Goal: Book appointment/travel/reservation

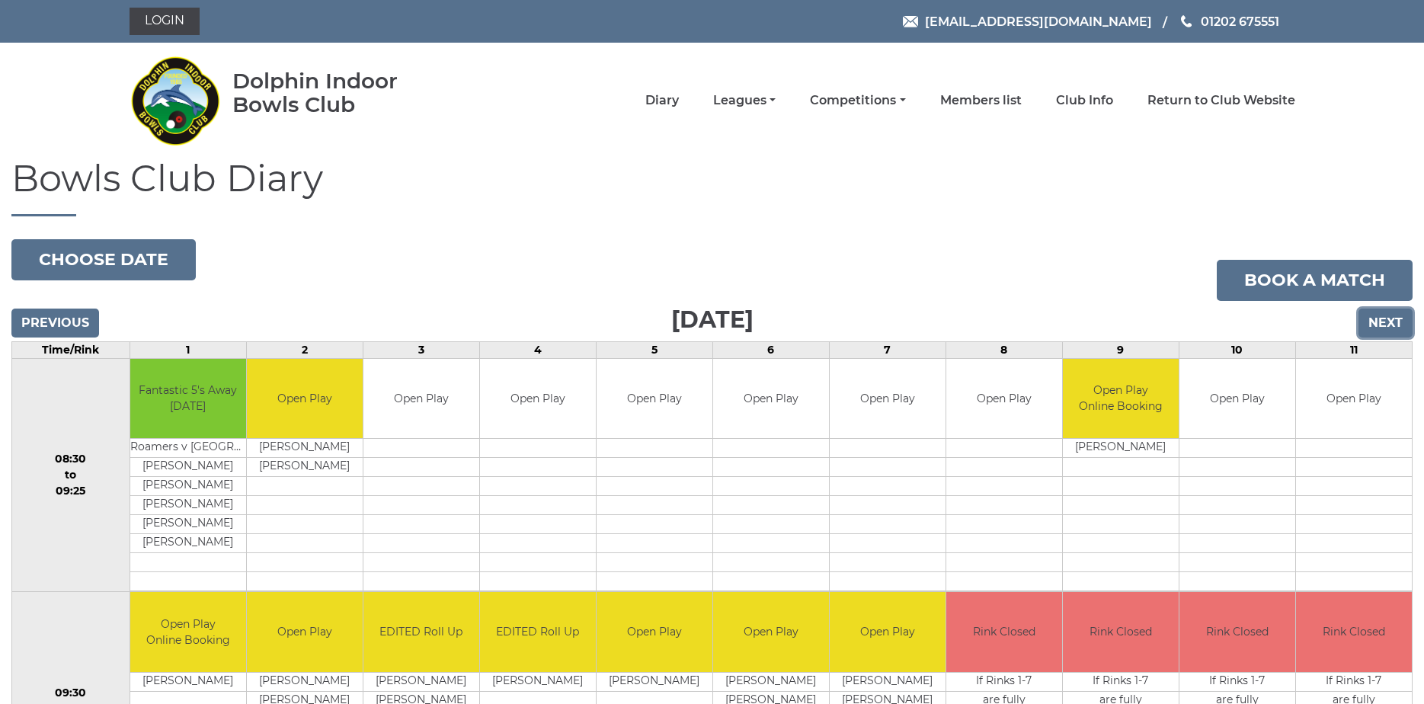
click at [1381, 321] on input "Next" at bounding box center [1385, 322] width 54 height 29
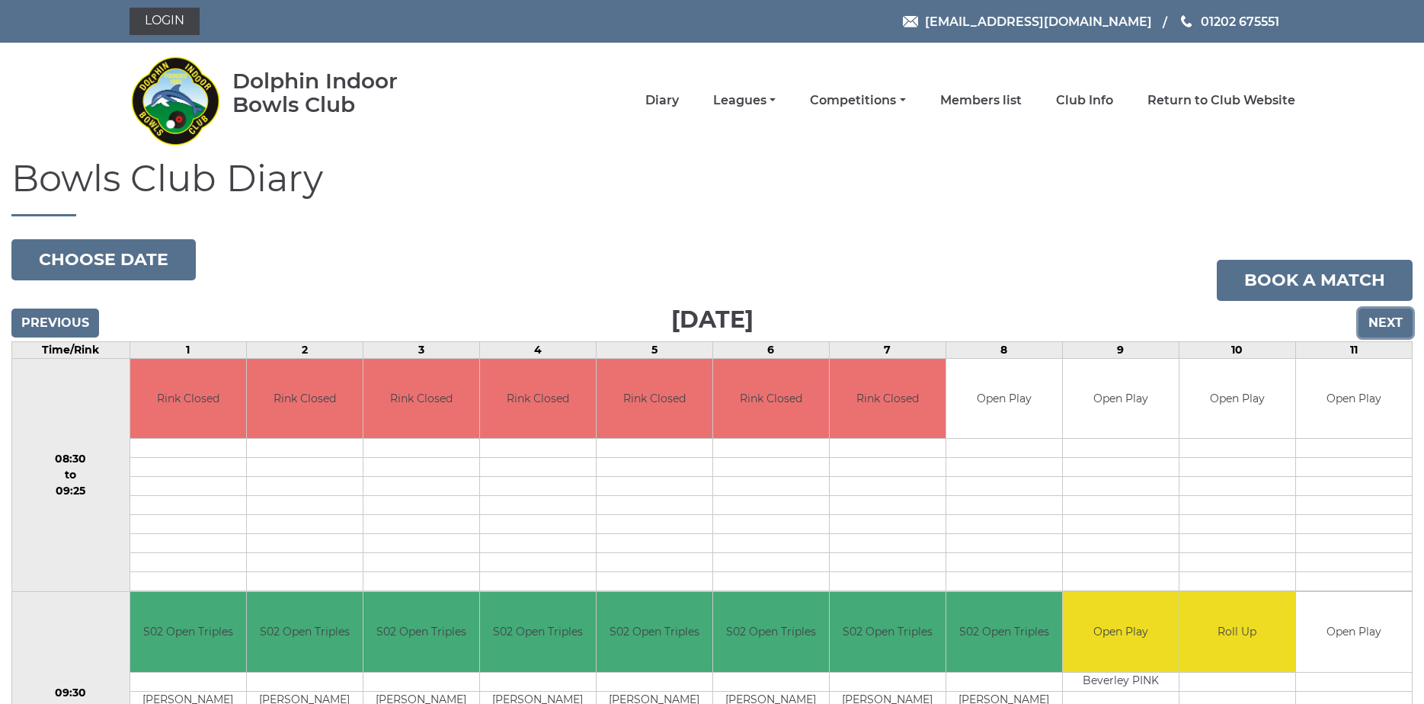
click at [1381, 321] on input "Next" at bounding box center [1385, 322] width 54 height 29
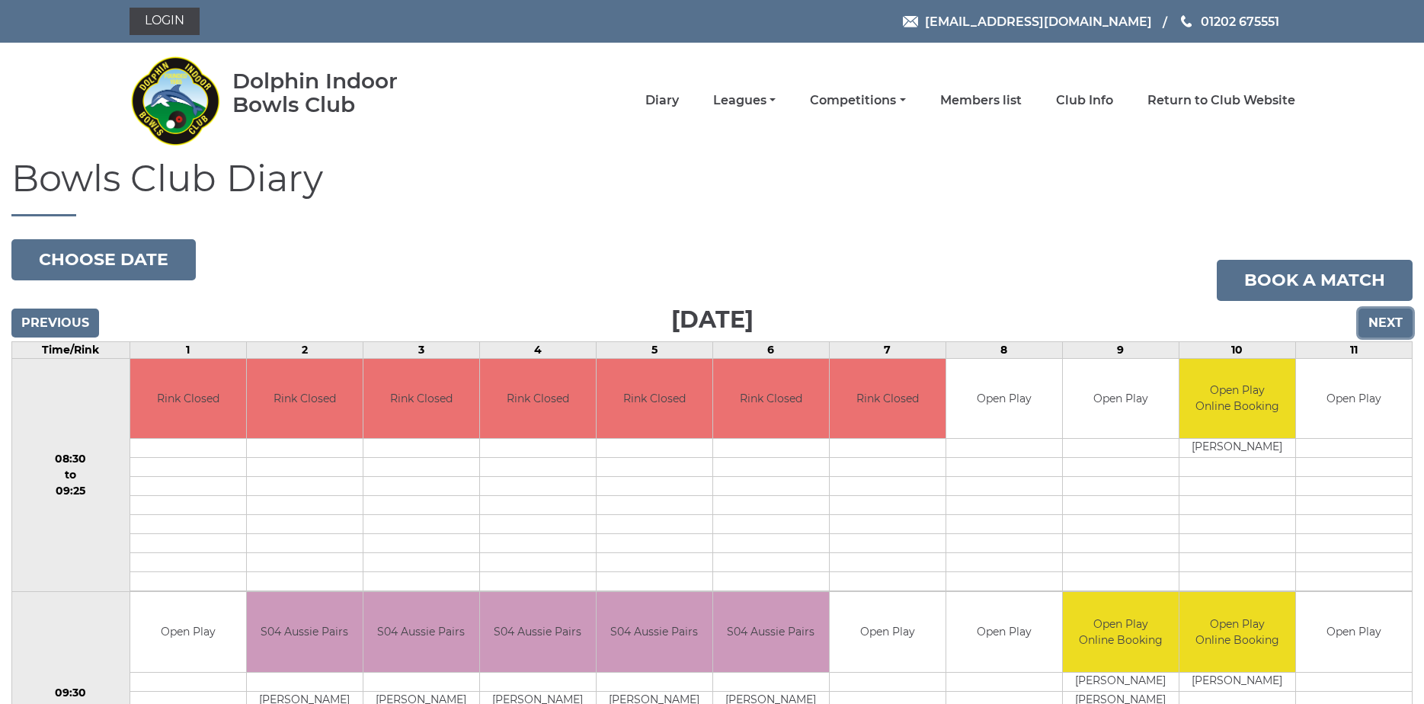
click at [1381, 321] on input "Next" at bounding box center [1385, 322] width 54 height 29
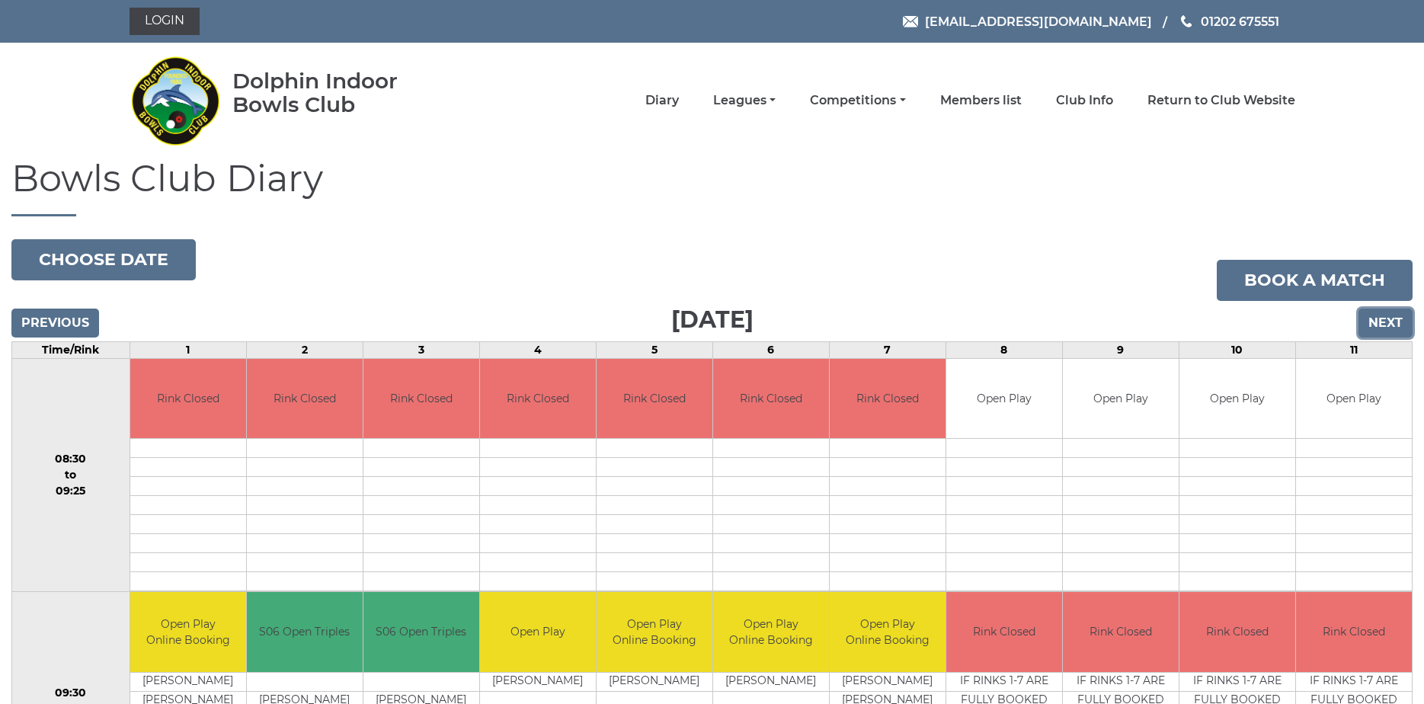
click at [1381, 321] on input "Next" at bounding box center [1385, 322] width 54 height 29
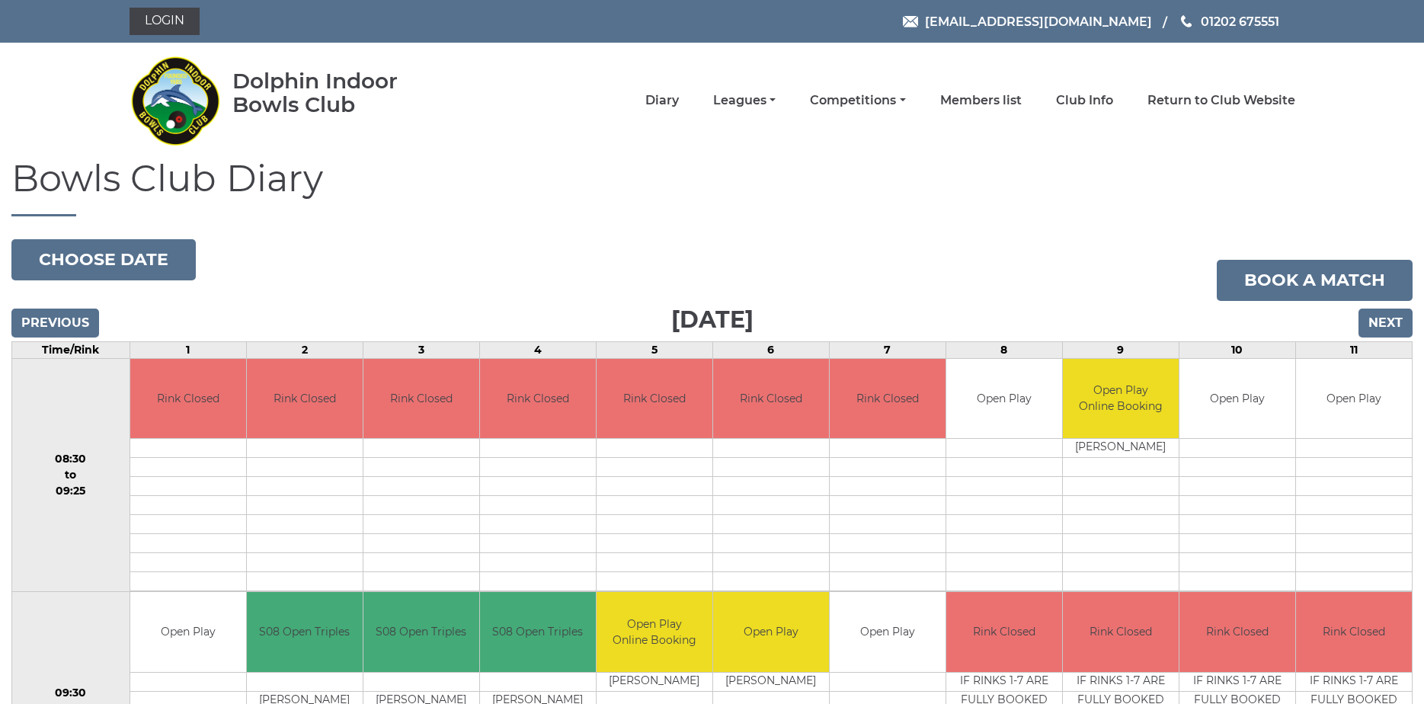
click at [1381, 321] on input "Next" at bounding box center [1385, 322] width 54 height 29
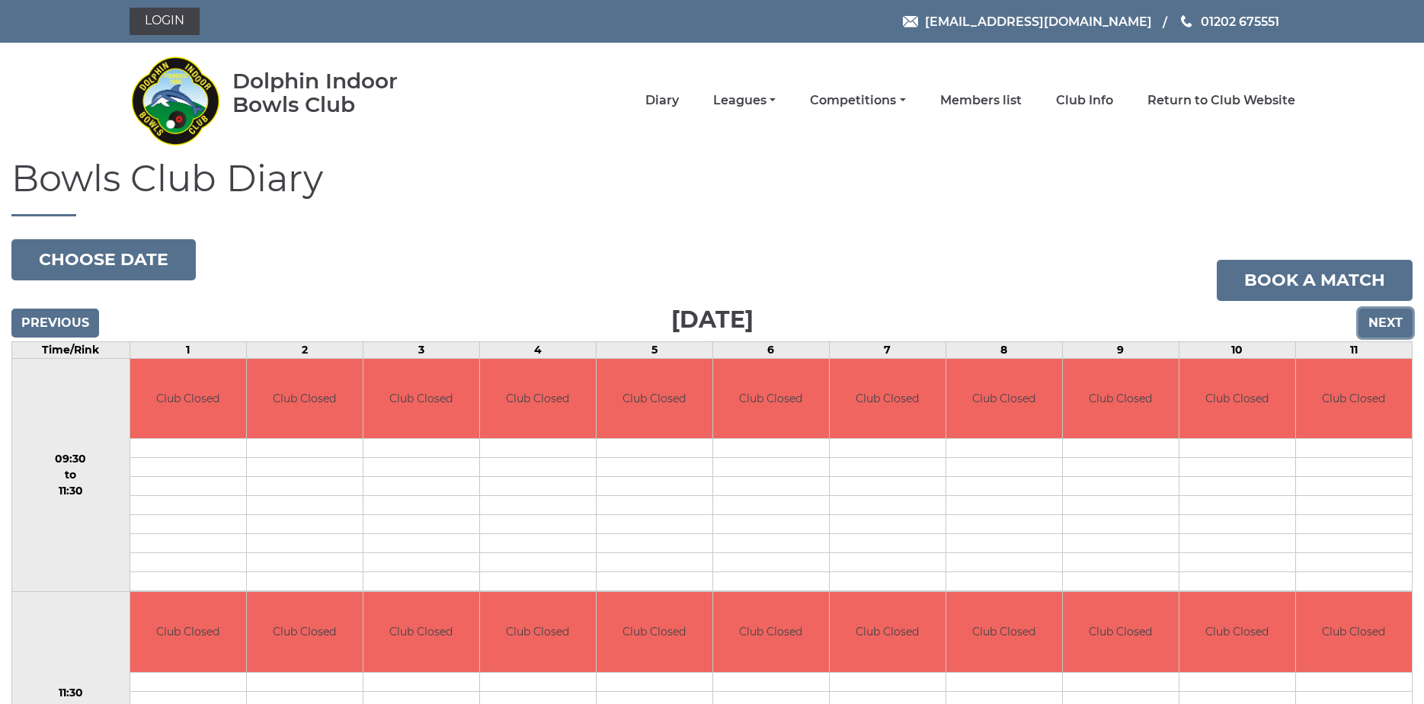
click at [1381, 321] on input "Next" at bounding box center [1385, 322] width 54 height 29
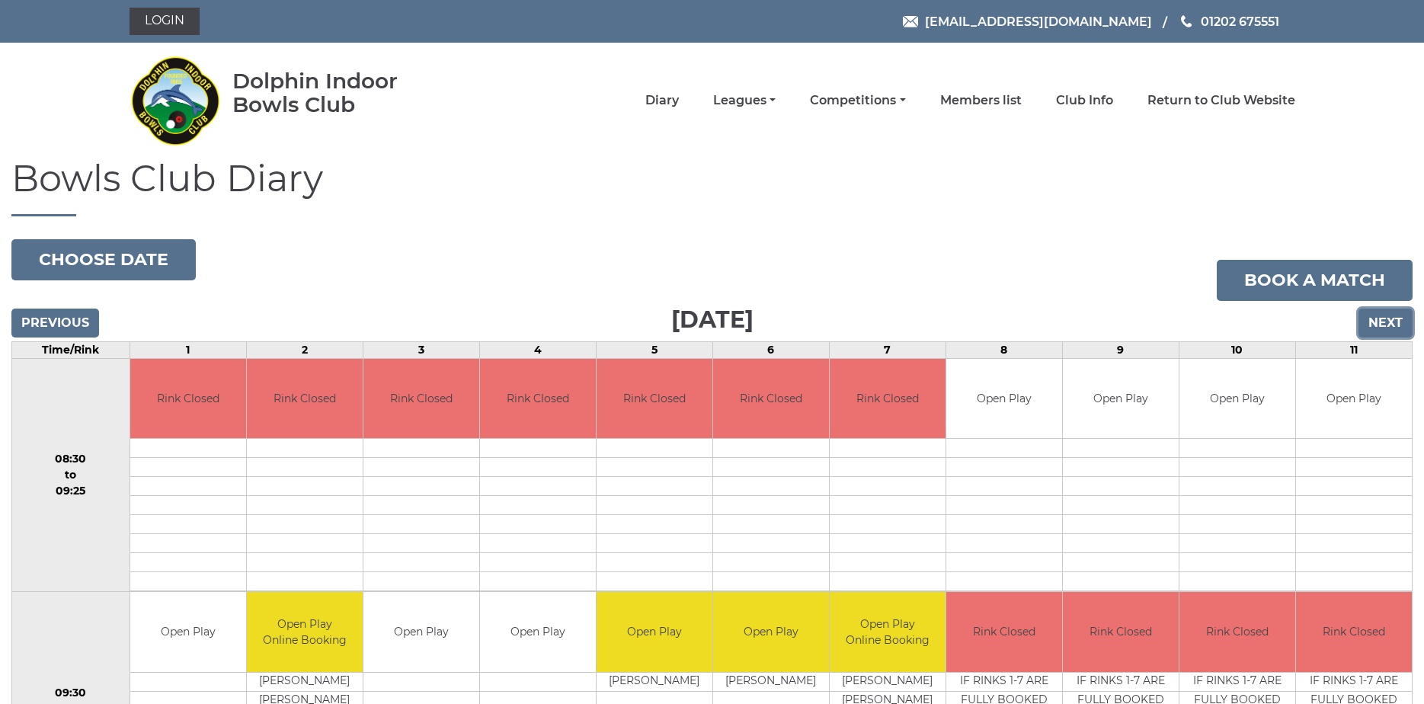
click at [1381, 321] on input "Next" at bounding box center [1385, 322] width 54 height 29
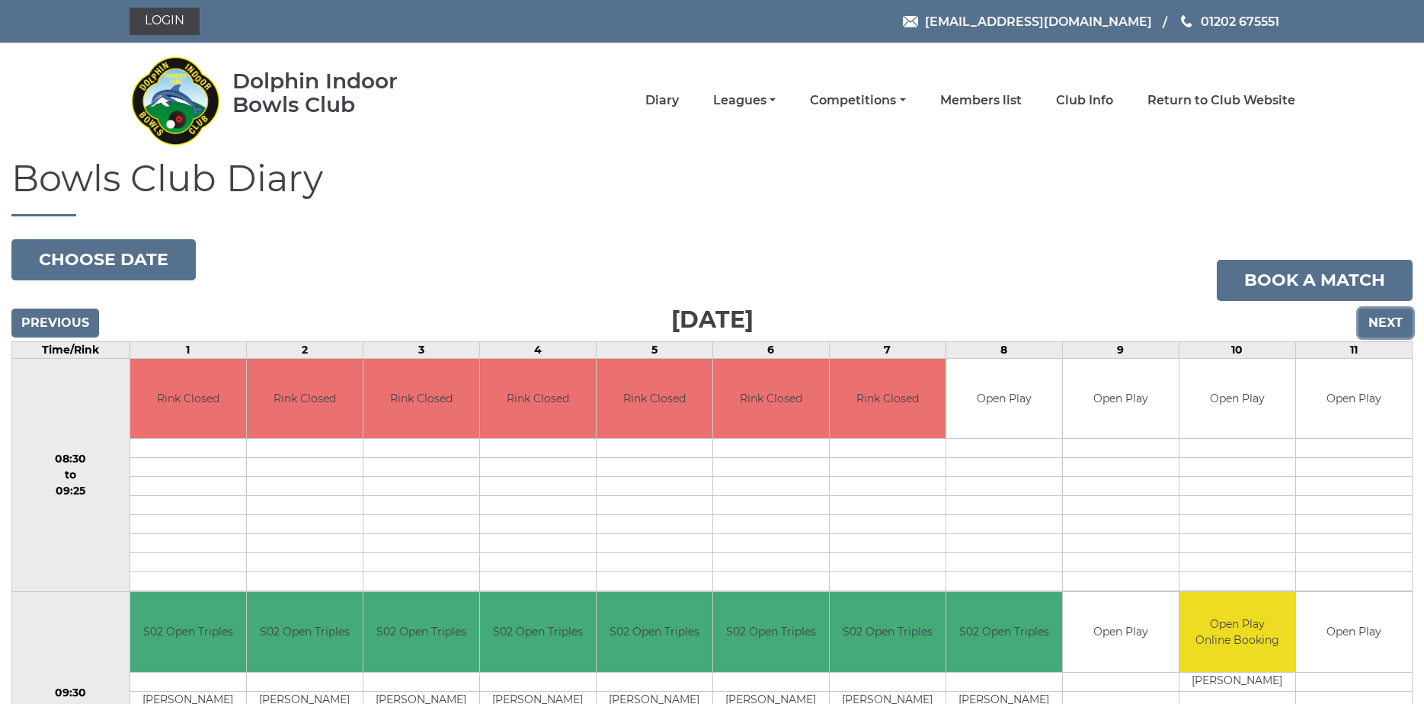
click at [1381, 321] on input "Next" at bounding box center [1385, 322] width 54 height 29
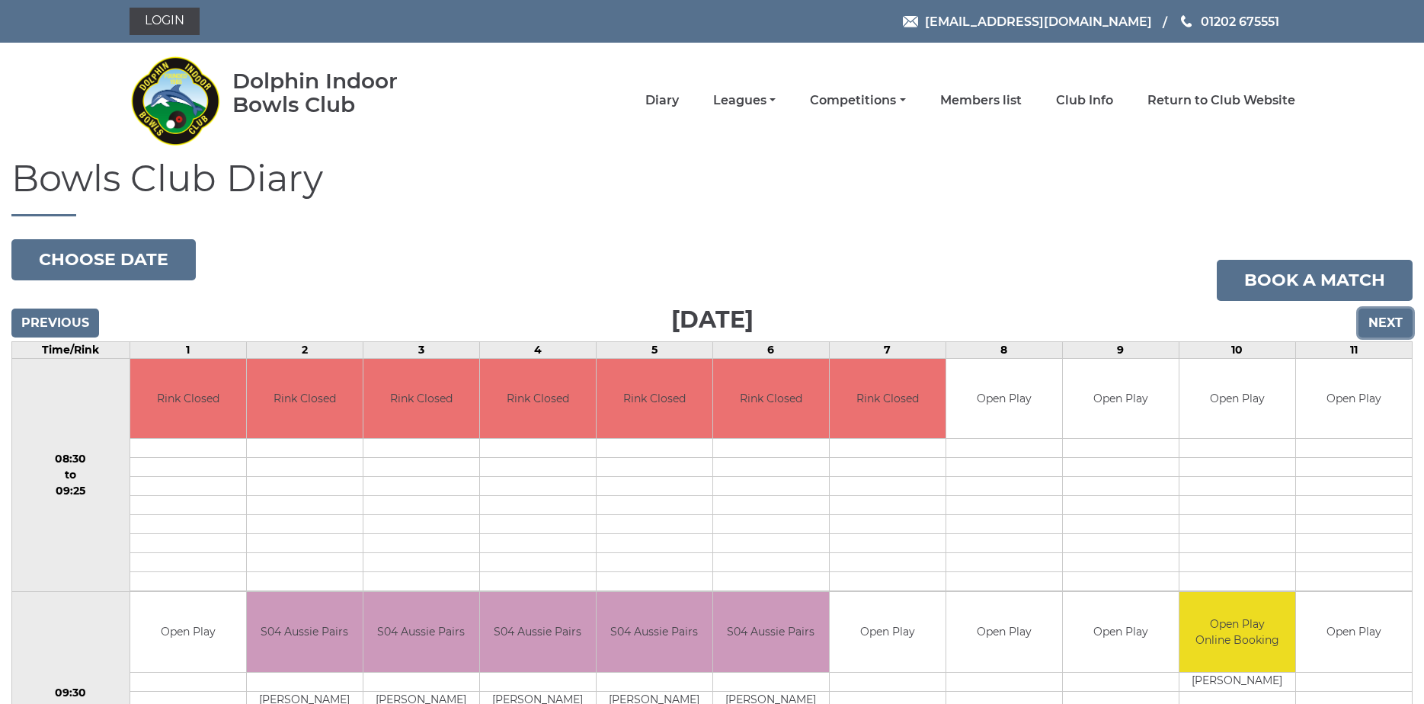
click at [1381, 321] on input "Next" at bounding box center [1385, 322] width 54 height 29
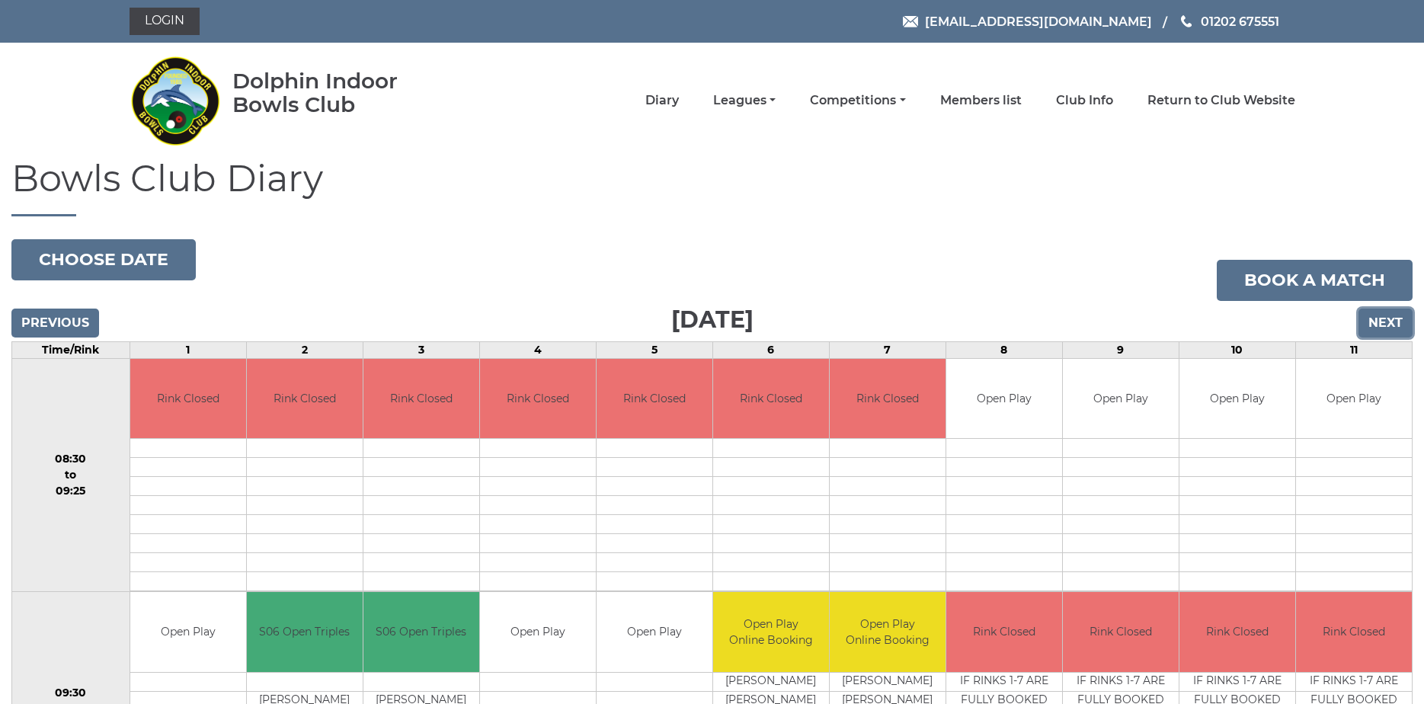
click at [1381, 321] on input "Next" at bounding box center [1385, 322] width 54 height 29
